Goal: Obtain resource: Download file/media

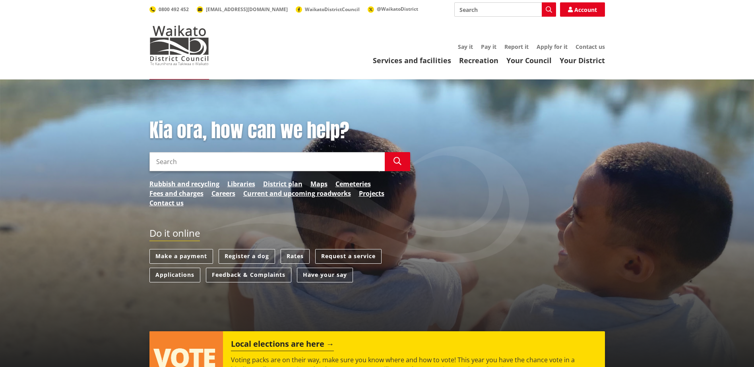
click at [348, 257] on link "Request a service" at bounding box center [348, 256] width 66 height 15
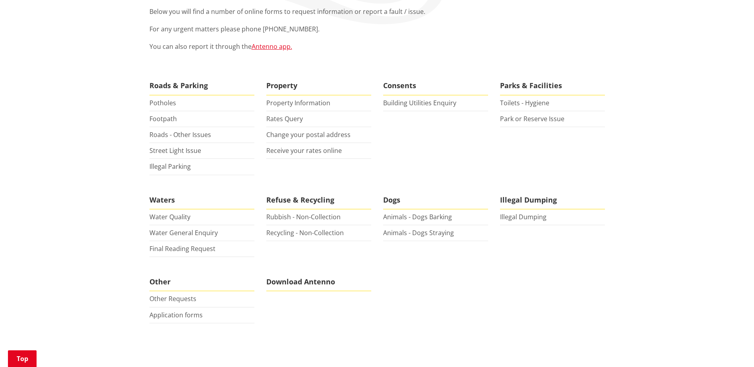
scroll to position [159, 0]
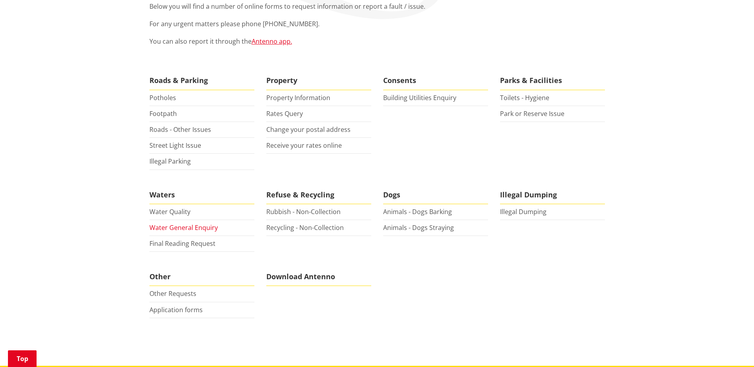
click at [181, 229] on link "Water General Enquiry" at bounding box center [184, 227] width 68 height 9
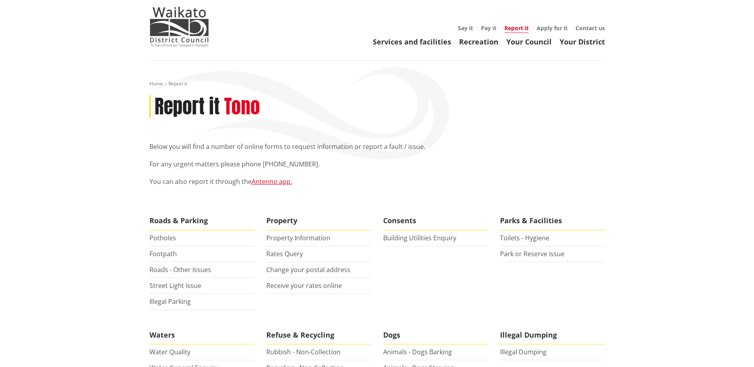
scroll to position [0, 0]
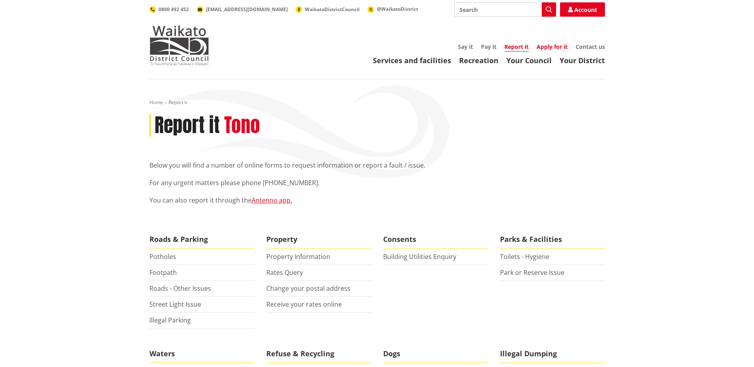
click at [558, 49] on link "Apply for it" at bounding box center [552, 47] width 31 height 8
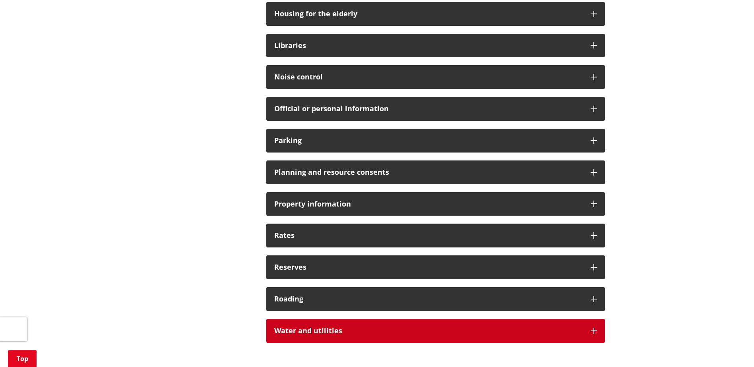
scroll to position [557, 0]
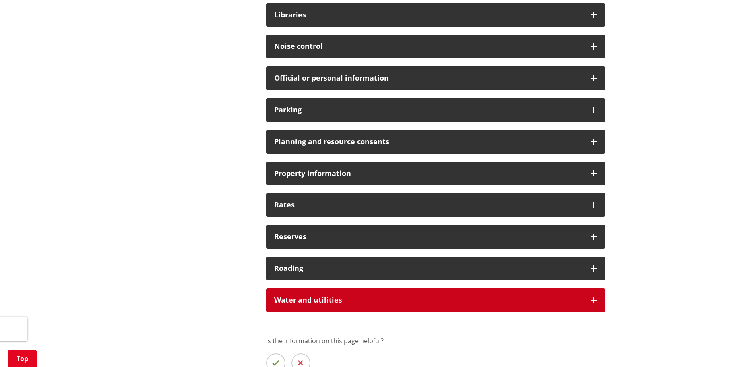
click at [503, 299] on h3 "Water and utilities" at bounding box center [428, 301] width 309 height 8
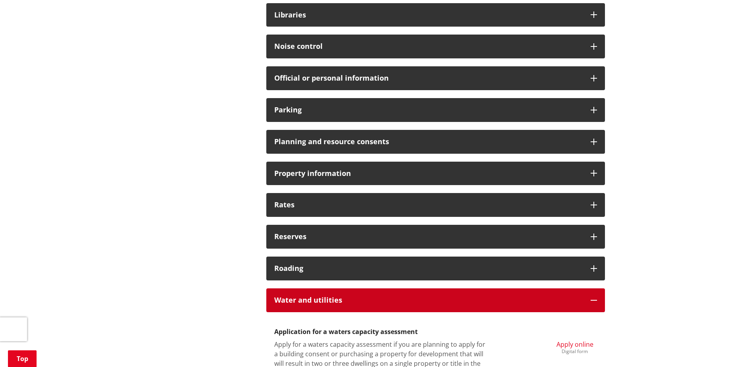
click at [501, 300] on h3 "Water and utilities" at bounding box center [428, 301] width 309 height 8
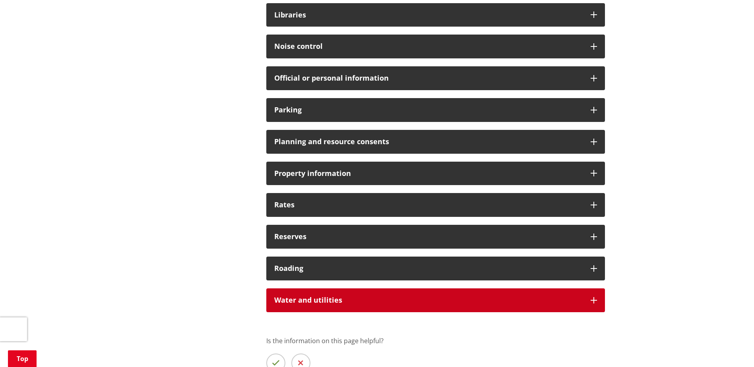
click at [501, 300] on h3 "Water and utilities" at bounding box center [428, 301] width 309 height 8
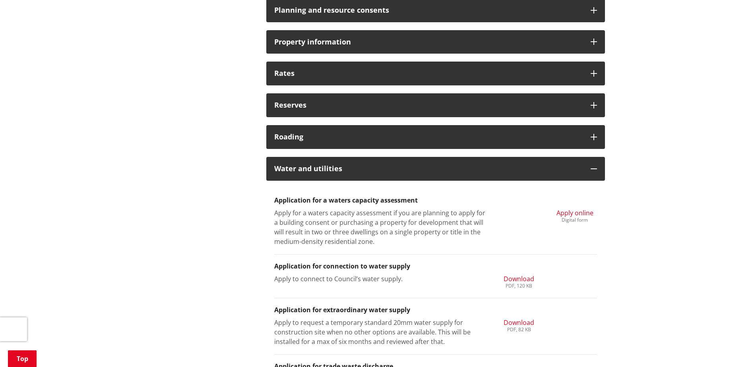
scroll to position [755, 0]
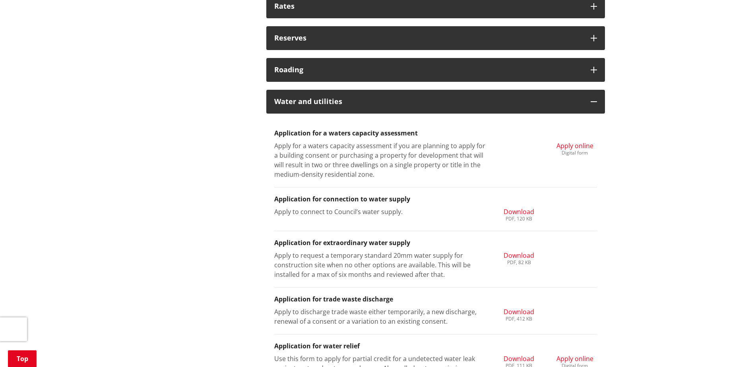
click at [515, 213] on span "Download" at bounding box center [519, 212] width 31 height 9
